Goal: Task Accomplishment & Management: Complete application form

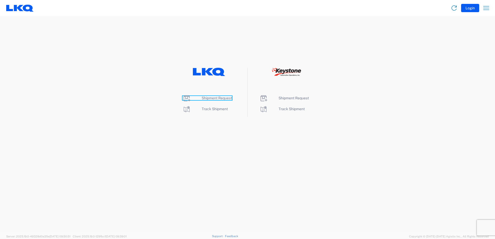
click at [210, 98] on span "Shipment Request" at bounding box center [217, 98] width 30 height 4
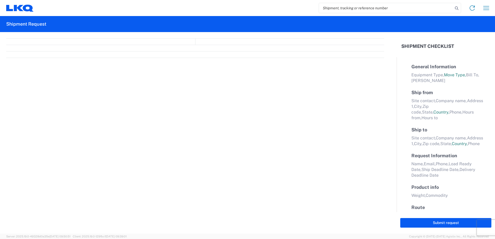
select select "FULL"
select select "LBS"
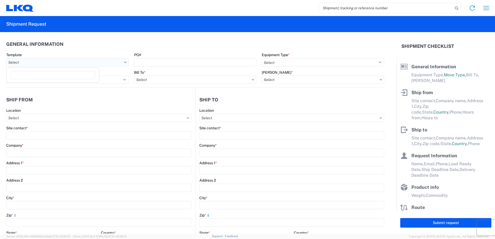
click at [42, 64] on input "text" at bounding box center [67, 62] width 122 height 8
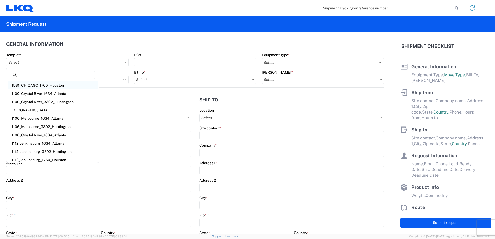
scroll to position [2, 0]
click at [72, 63] on input "text" at bounding box center [67, 62] width 122 height 8
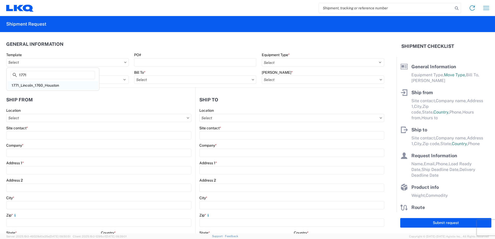
type input "1771"
click at [54, 84] on div "1771_Lincoln_1760_Houston" at bounding box center [53, 85] width 91 height 8
type input "1771_Lincoln_1760_Houston"
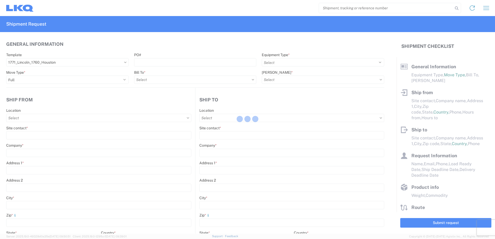
select select
type input "Shipping"
type input "LKQ Auto Parts of [GEOGRAPHIC_DATA], [GEOGRAPHIC_DATA]"
type input "[STREET_ADDRESS]"
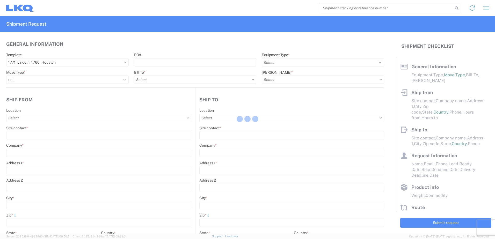
type input "Lincoln"
type input "68504"
type input "Receiving"
type input "LKQ Best Core"
type input "[STREET_ADDRESS]"
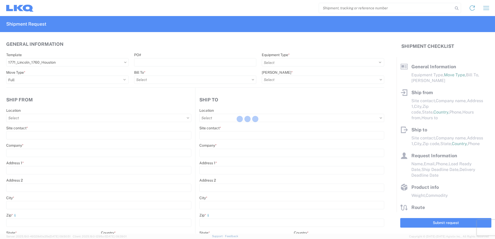
type input "[GEOGRAPHIC_DATA]"
type input "77038"
type input "[DATE]"
type input "42000"
type input "Miscellaneous (alt, comp, conv, etc)"
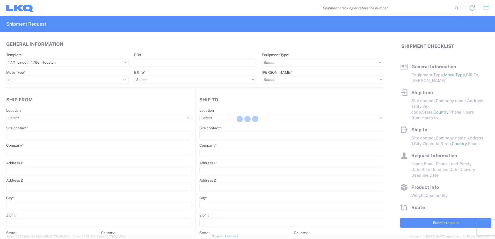
type input "1"
type input "12"
select select "IN"
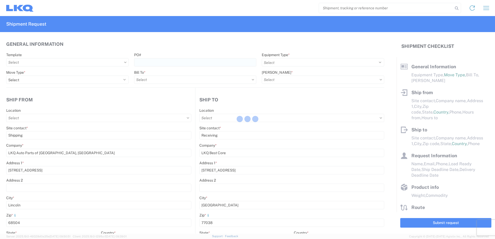
select select "US"
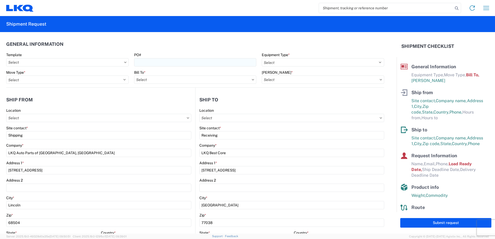
type input "1771 - LKQ Auto Parts of Lincoln NE"
type input "1760 - LKQ Best Core"
type input "1760-1300-50180-0000 - 1760 Freight In - Cores"
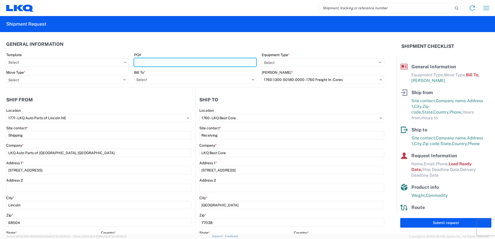
click at [156, 63] on input "PO#" at bounding box center [195, 62] width 122 height 8
type input "1771-0096"
click at [157, 80] on input "text" at bounding box center [195, 80] width 122 height 8
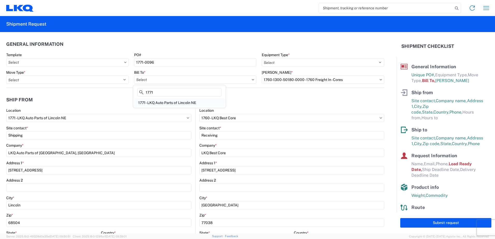
type input "1771"
click at [166, 103] on div "1771 - LKQ Auto Parts of Lincoln NE" at bounding box center [179, 103] width 91 height 8
type input "1771 - LKQ Auto Parts of Lincoln NE"
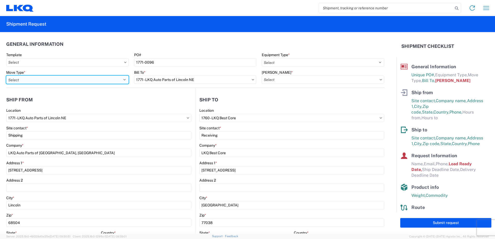
click at [40, 81] on select "Select Full Partial TL" at bounding box center [67, 80] width 122 height 8
select select "FULL"
click at [6, 76] on select "Select Full Partial TL" at bounding box center [67, 80] width 122 height 8
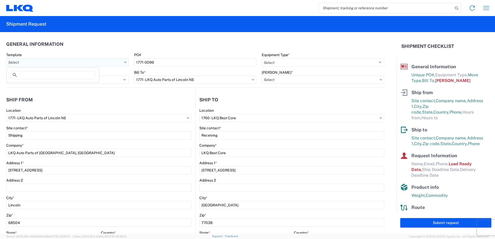
click at [34, 63] on input "text" at bounding box center [67, 62] width 122 height 8
type input "1771"
click at [38, 85] on div "1771_Lincoln_1760_Houston" at bounding box center [53, 85] width 91 height 8
type input "1771_Lincoln_1760_Houston"
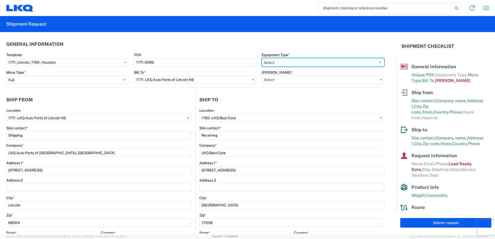
click at [311, 61] on select "Select 53’ Dry Van Flatbed Dropdeck (van) Lowboy (flatbed) Rail" at bounding box center [323, 62] width 122 height 8
select select "STDV"
click at [262, 58] on select "Select 53’ Dry Van Flatbed Dropdeck (van) Lowboy (flatbed) Rail" at bounding box center [323, 62] width 122 height 8
click at [285, 81] on input "text" at bounding box center [323, 80] width 122 height 8
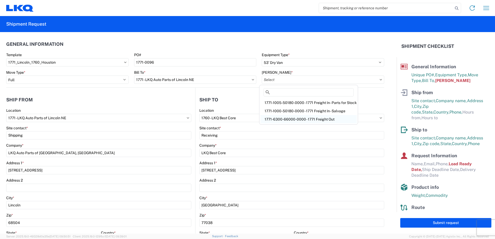
click at [291, 120] on div "1771-6300-66000-0000 - 1771 Freight Out" at bounding box center [308, 119] width 96 height 8
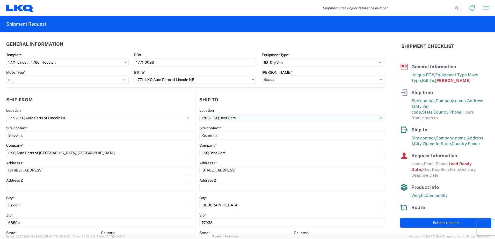
type input "1771-6300-66000-0000 - 1771 Freight Out"
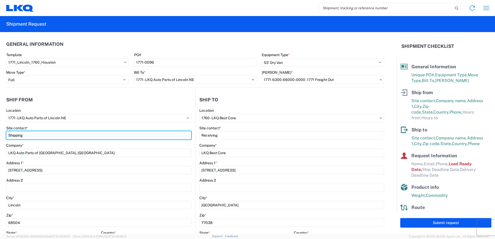
click at [48, 135] on input "Shipping" at bounding box center [98, 135] width 185 height 8
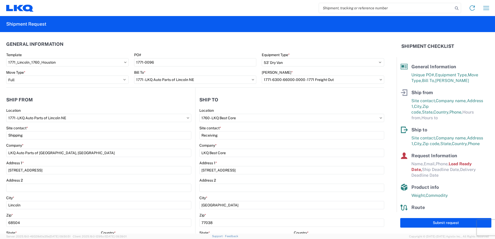
click at [121, 125] on agx-form-control-wrapper-v2 "Location 1771 - LKQ Auto Parts of [GEOGRAPHIC_DATA]" at bounding box center [98, 117] width 185 height 18
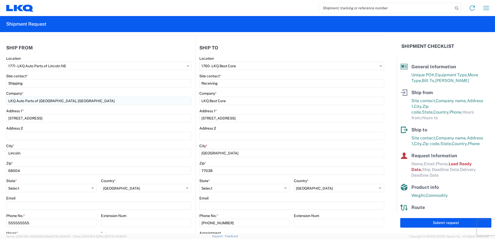
scroll to position [78, 0]
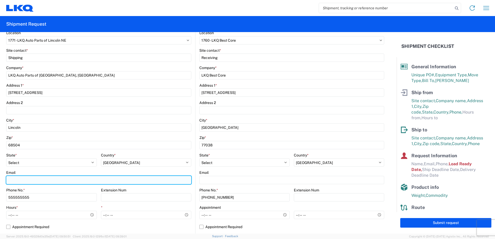
click at [26, 180] on input "Email" at bounding box center [98, 180] width 185 height 8
type input "[EMAIL_ADDRESS][DOMAIN_NAME]"
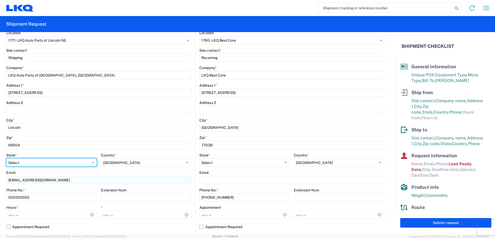
select select "IN"
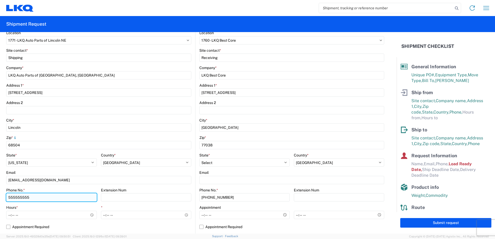
click at [39, 198] on input "555555555" at bounding box center [51, 197] width 91 height 8
type input "4024166594"
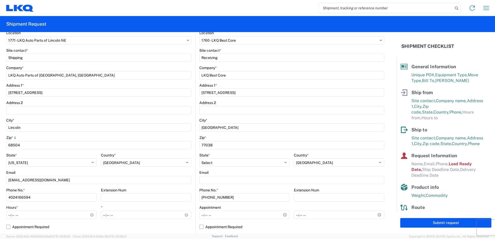
click at [56, 207] on div "Hours *" at bounding box center [51, 207] width 91 height 5
click at [91, 215] on input "Hours *" at bounding box center [51, 215] width 91 height 8
type input "09:30"
click at [69, 204] on agx-form-control-wrapper-v2 "Phone No. * [PHONE_NUMBER]" at bounding box center [51, 197] width 91 height 18
click at [184, 215] on input "*" at bounding box center [146, 215] width 91 height 8
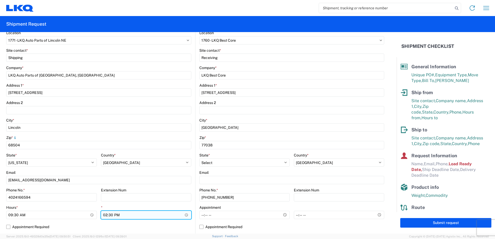
type input "14:30"
click at [153, 215] on input "14:30" at bounding box center [146, 215] width 91 height 8
click at [137, 223] on label "Appointment Required" at bounding box center [98, 227] width 185 height 8
click at [0, 0] on input "Appointment Required" at bounding box center [0, 0] width 0 height 0
select select "US"
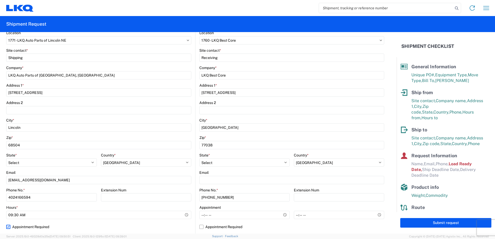
click at [128, 226] on label "Appointment Required" at bounding box center [98, 227] width 185 height 8
click at [0, 0] on input "Appointment Required" at bounding box center [0, 0] width 0 height 0
select select "US"
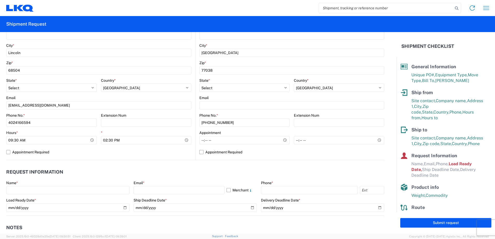
scroll to position [155, 0]
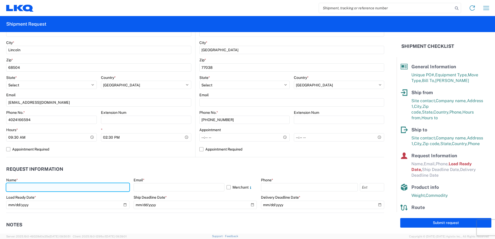
click at [15, 188] on input "text" at bounding box center [67, 187] width 123 height 8
type input "[PERSON_NAME]"
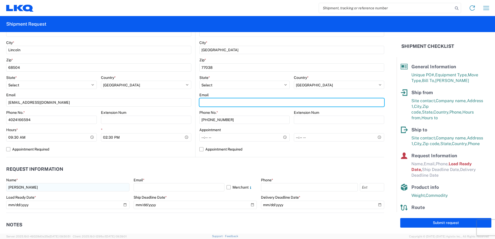
type input "[EMAIL_ADDRESS][DOMAIN_NAME]"
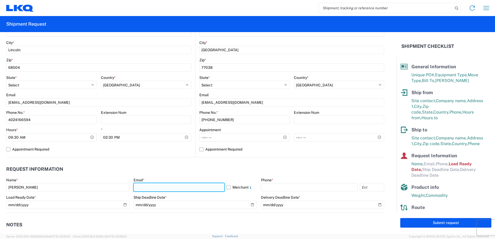
click at [144, 187] on input "text" at bounding box center [179, 187] width 91 height 8
type input "[EMAIL_ADDRESS][DOMAIN_NAME]"
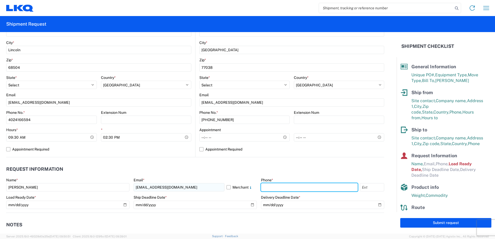
type input "4024166594"
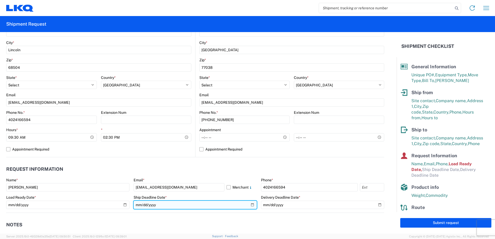
click at [250, 207] on input "date" at bounding box center [195, 205] width 123 height 8
type input "[DATE]"
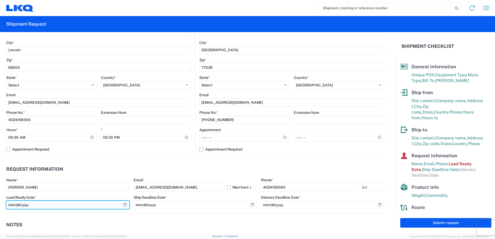
click at [123, 203] on input "[DATE]" at bounding box center [67, 205] width 123 height 8
type input "[DATE]"
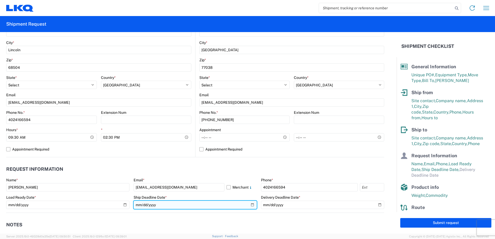
click at [249, 204] on input "[DATE]" at bounding box center [195, 205] width 123 height 8
type input "[DATE]"
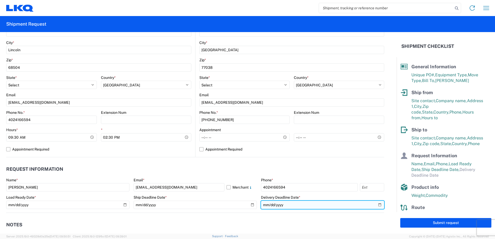
click at [375, 204] on input "date" at bounding box center [322, 205] width 123 height 8
type input "[DATE]"
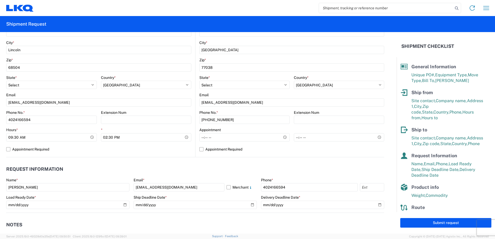
click at [331, 165] on header "Request Information" at bounding box center [195, 170] width 378 height 12
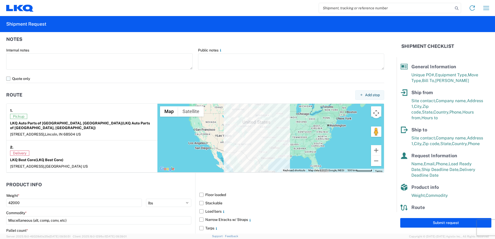
scroll to position [362, 0]
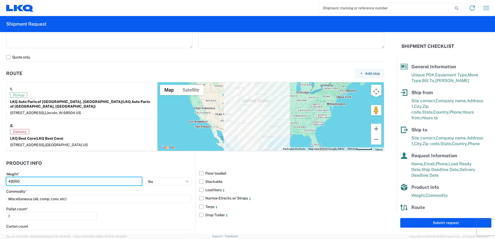
click at [27, 177] on input "42000" at bounding box center [74, 181] width 136 height 8
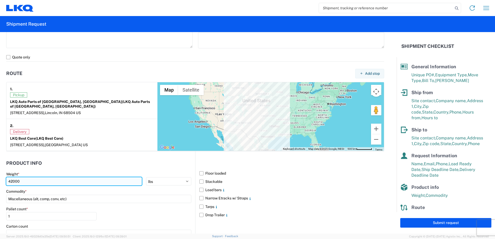
click at [27, 177] on input "42000" at bounding box center [74, 181] width 136 height 8
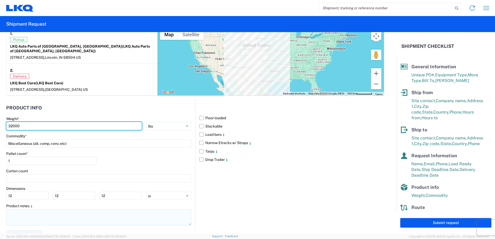
scroll to position [419, 0]
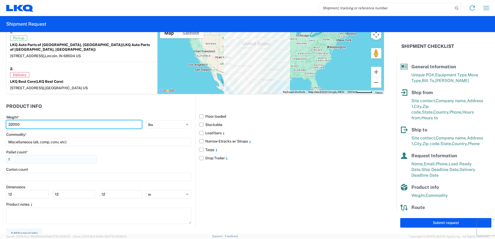
type input "32000"
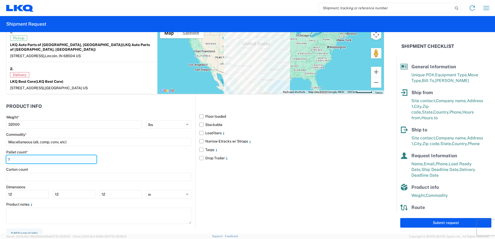
click at [16, 156] on input "1" at bounding box center [51, 159] width 90 height 8
click at [17, 156] on input "1" at bounding box center [51, 159] width 90 height 8
type input "15"
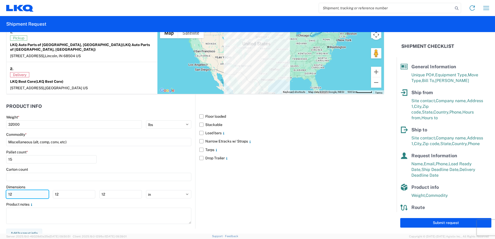
click at [15, 190] on input "12" at bounding box center [27, 194] width 42 height 8
type input "40"
type input "48"
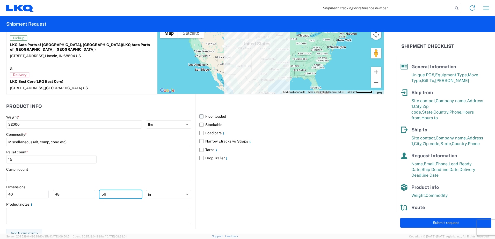
type input "56"
click at [199, 112] on label "Floor loaded" at bounding box center [291, 116] width 185 height 8
click at [0, 0] on input "Floor loaded" at bounding box center [0, 0] width 0 height 0
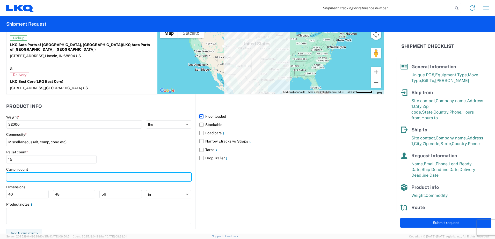
click at [22, 173] on input "number" at bounding box center [98, 177] width 185 height 8
type input "21"
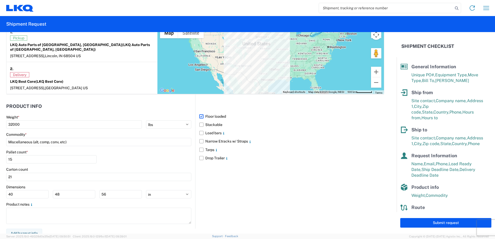
click at [239, 196] on div "Floor loaded Stackable Load bars Narrow Etracks w/ Straps Tarps Drop Trailer" at bounding box center [289, 161] width 189 height 134
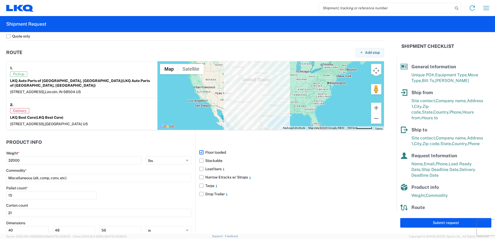
scroll to position [388, 0]
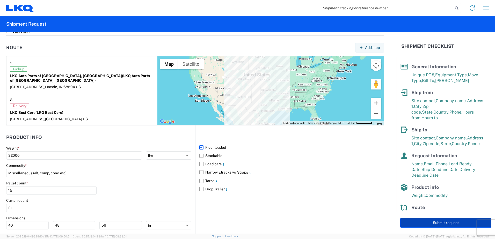
click at [443, 222] on button "Submit request" at bounding box center [445, 223] width 91 height 10
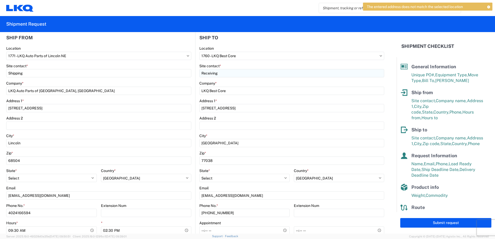
scroll to position [78, 0]
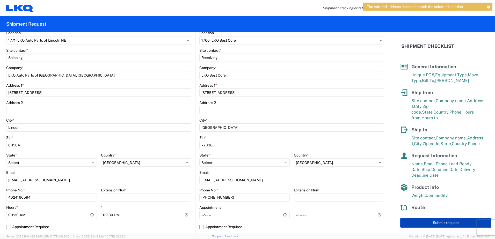
click at [441, 222] on button "Submit request" at bounding box center [445, 223] width 91 height 10
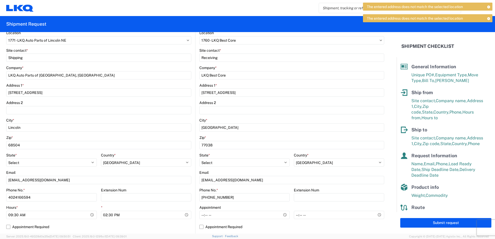
click at [478, 18] on div "The entered address does not match the selected location" at bounding box center [427, 18] width 129 height 8
click at [488, 18] on icon at bounding box center [488, 18] width 4 height 3
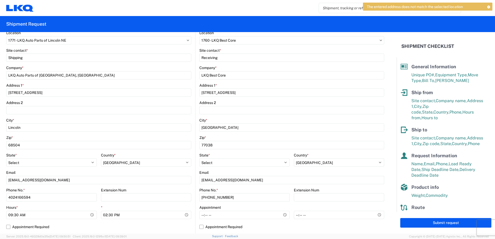
click at [489, 6] on icon at bounding box center [488, 6] width 4 height 3
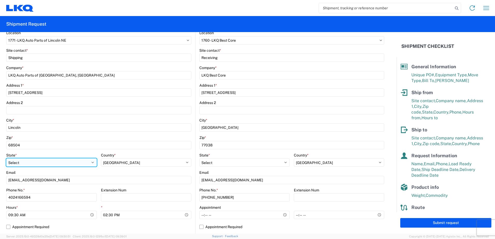
click at [47, 165] on select "Select [US_STATE] [US_STATE] [US_STATE] [US_STATE] Armed Forces Americas Armed …" at bounding box center [51, 162] width 91 height 8
select select "NE"
click at [6, 158] on select "Select [US_STATE] [US_STATE] [US_STATE] [US_STATE] Armed Forces Americas Armed …" at bounding box center [51, 162] width 91 height 8
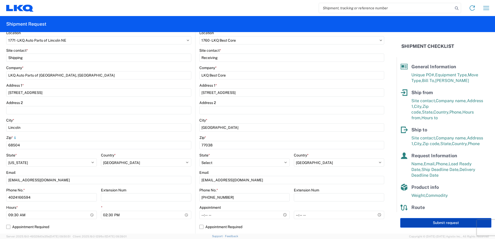
click at [435, 223] on button "Submit request" at bounding box center [445, 223] width 91 height 10
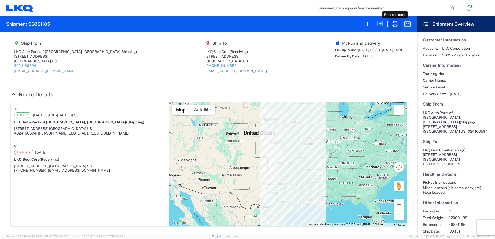
click at [393, 23] on icon "button" at bounding box center [395, 24] width 6 height 6
